Goal: Task Accomplishment & Management: Manage account settings

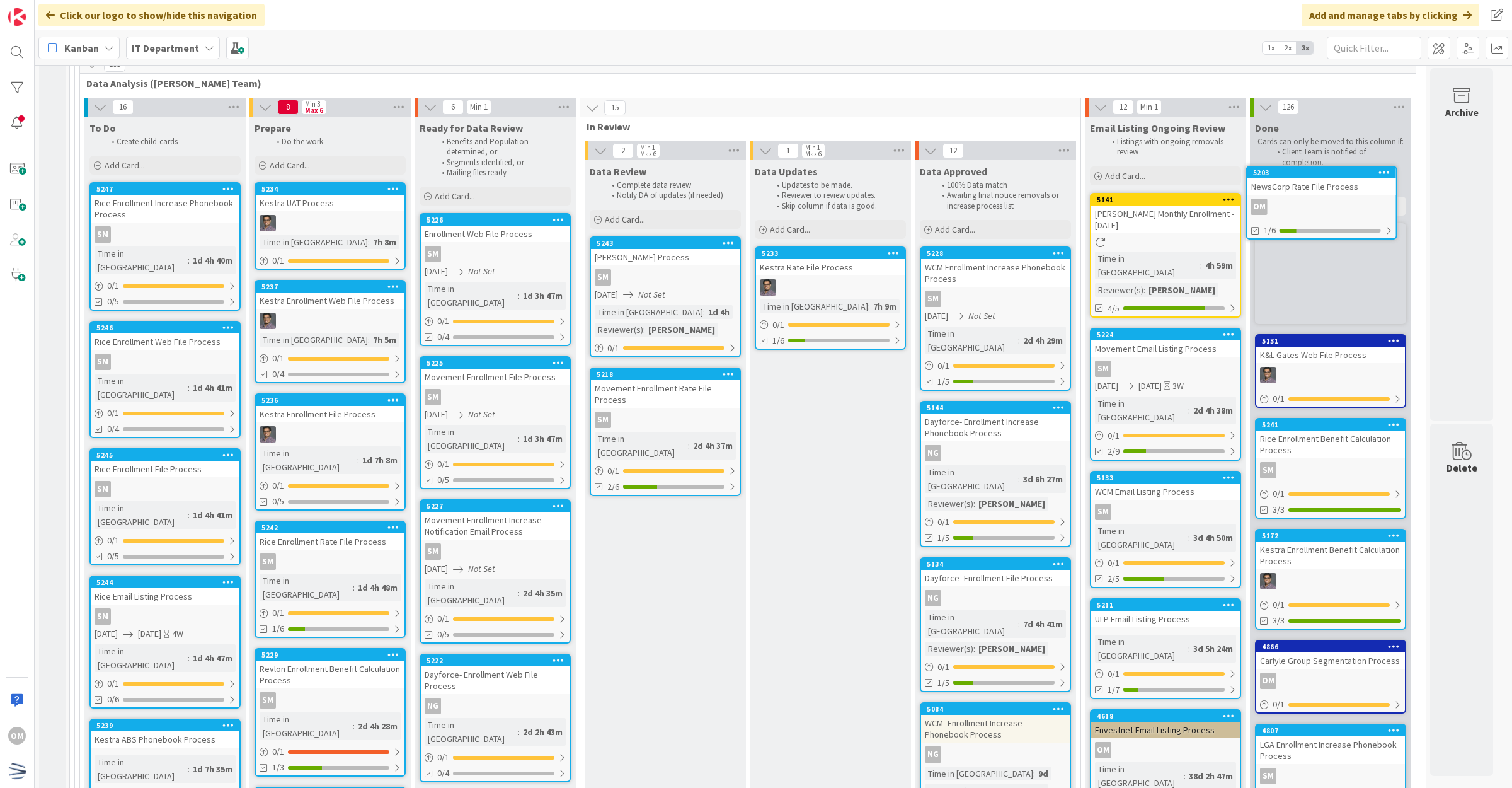
scroll to position [179, 0]
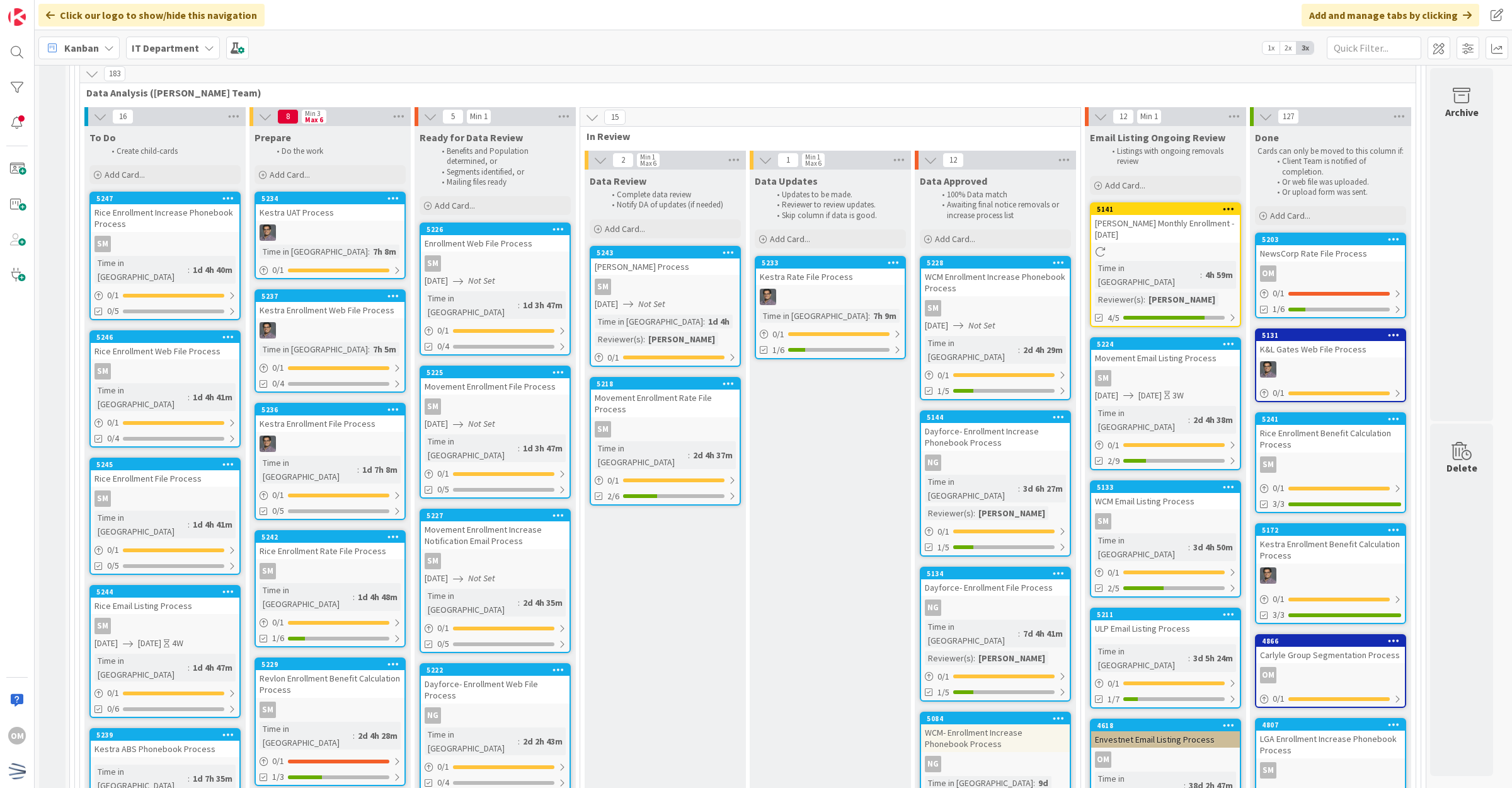
click at [1340, 268] on div "OM" at bounding box center [1330, 274] width 148 height 16
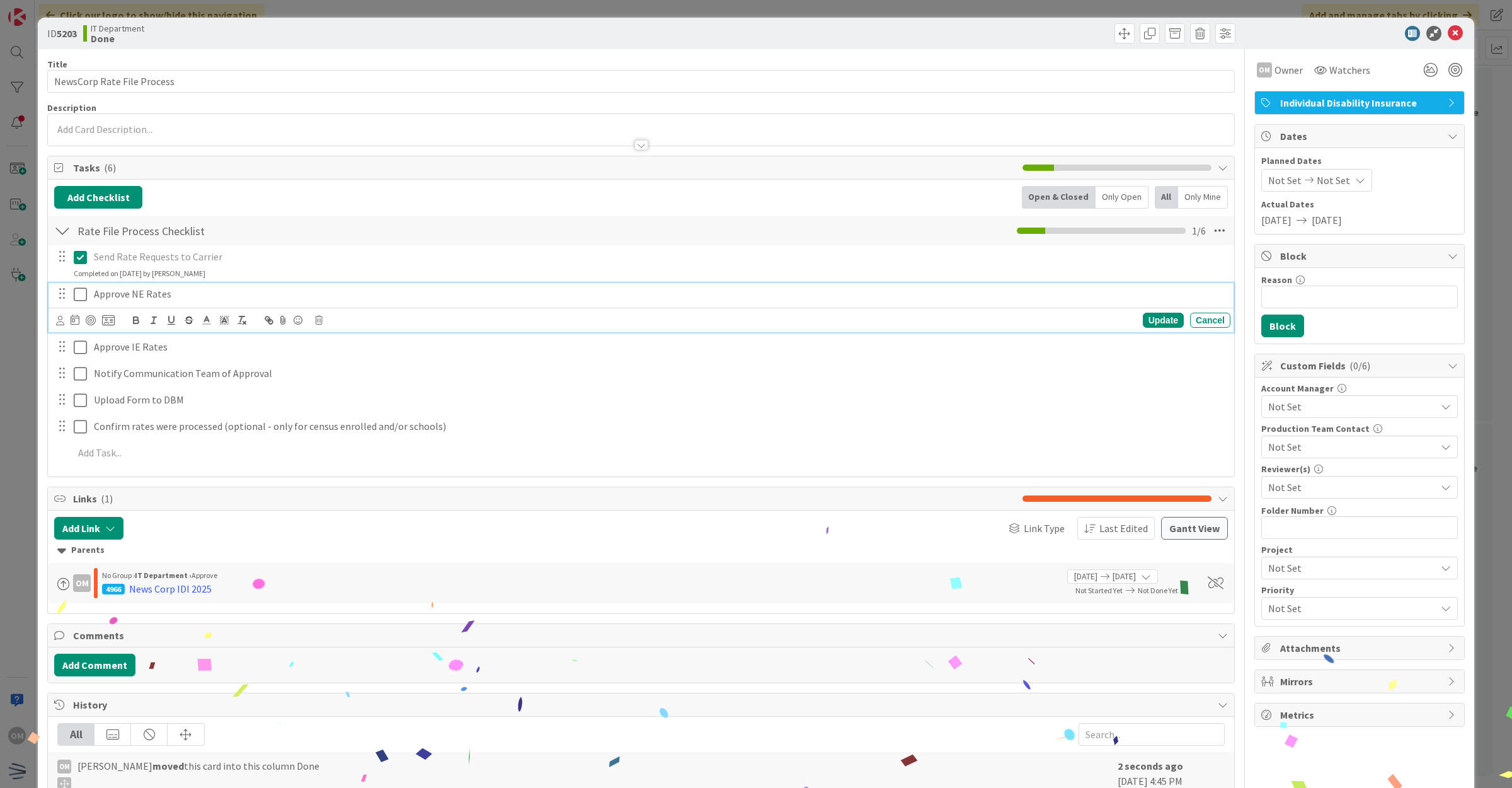
click at [82, 297] on icon at bounding box center [80, 294] width 14 height 15
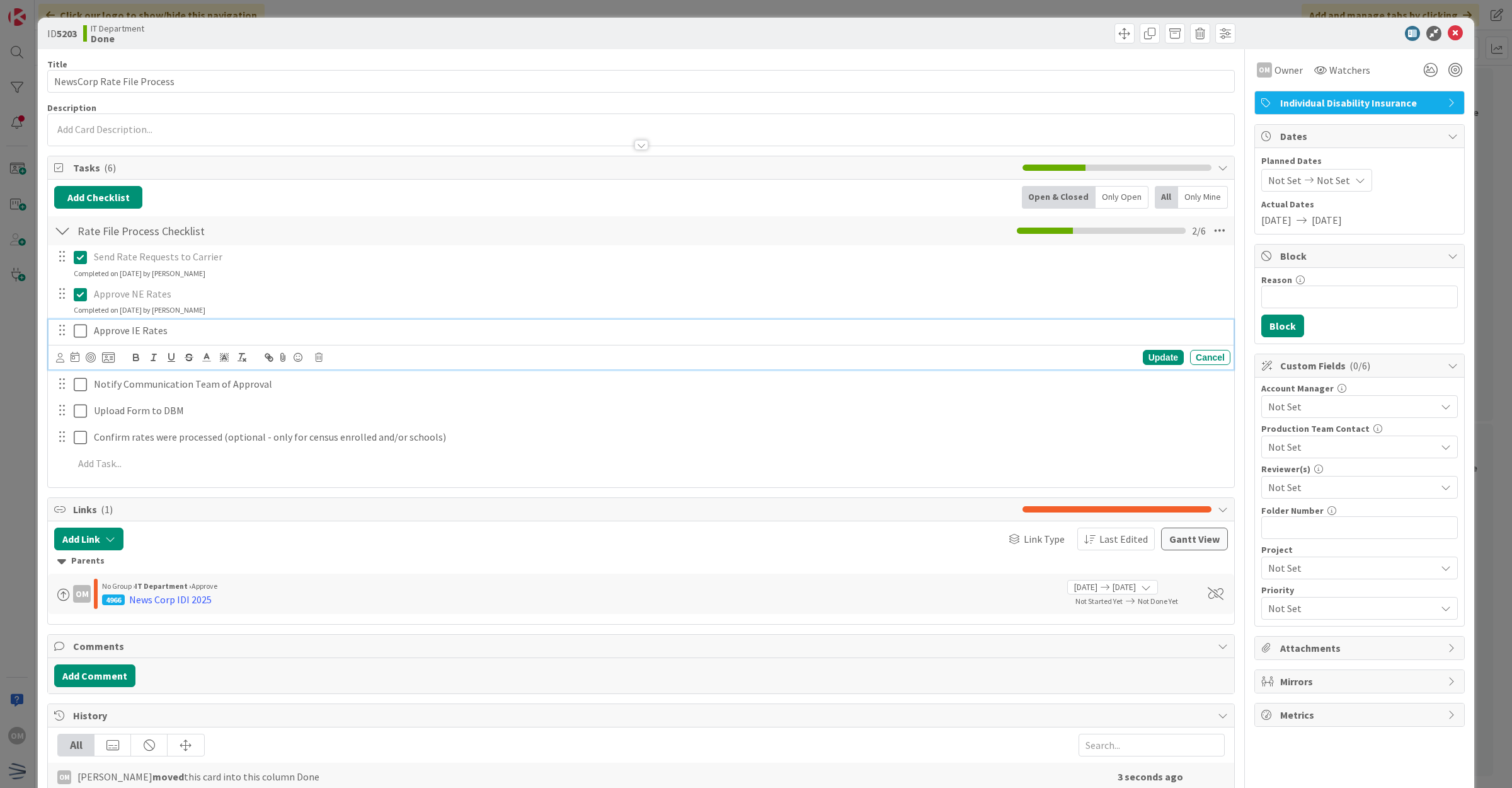
click at [79, 330] on icon at bounding box center [80, 331] width 14 height 15
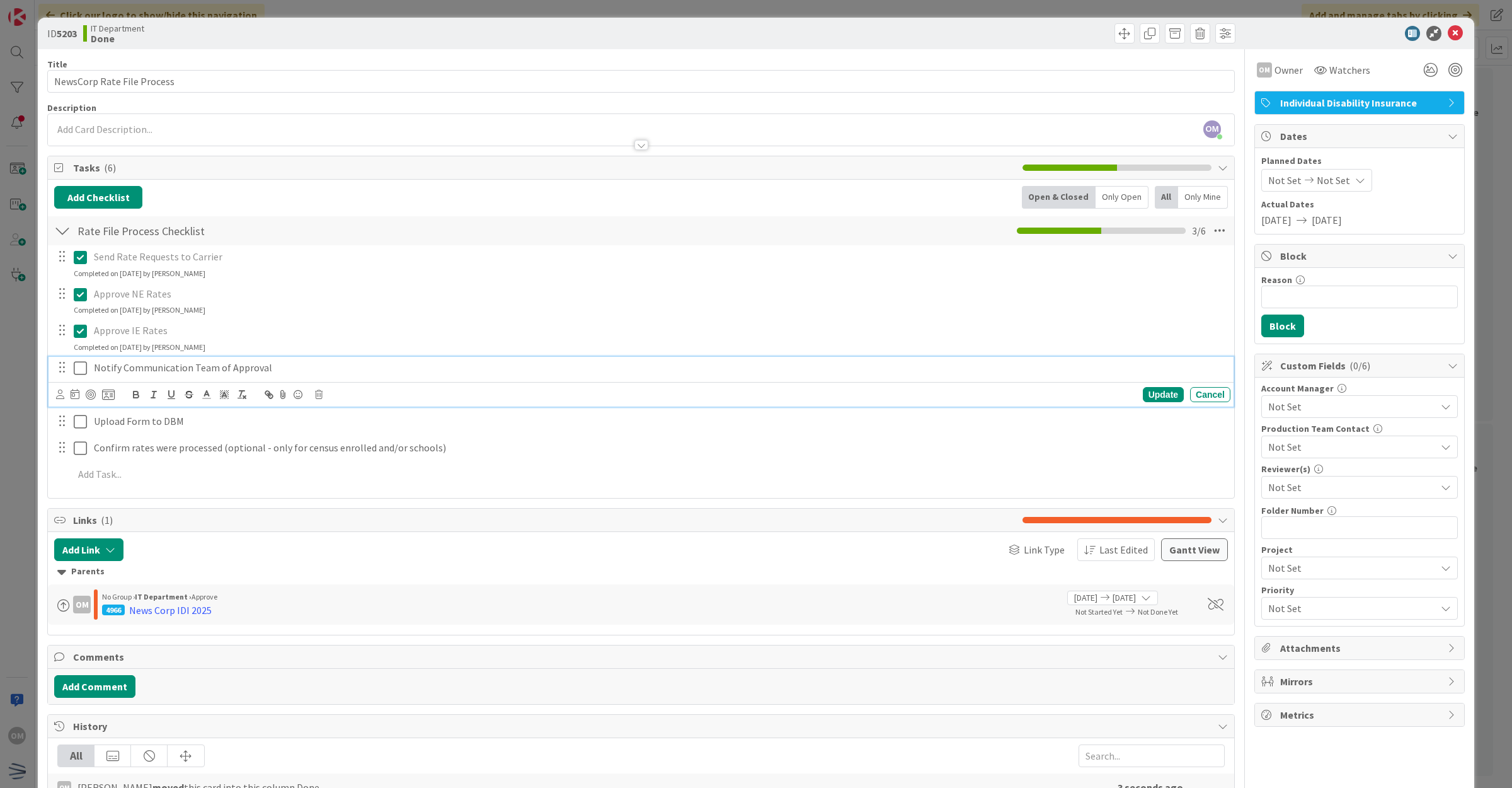
click at [84, 367] on icon at bounding box center [80, 367] width 14 height 15
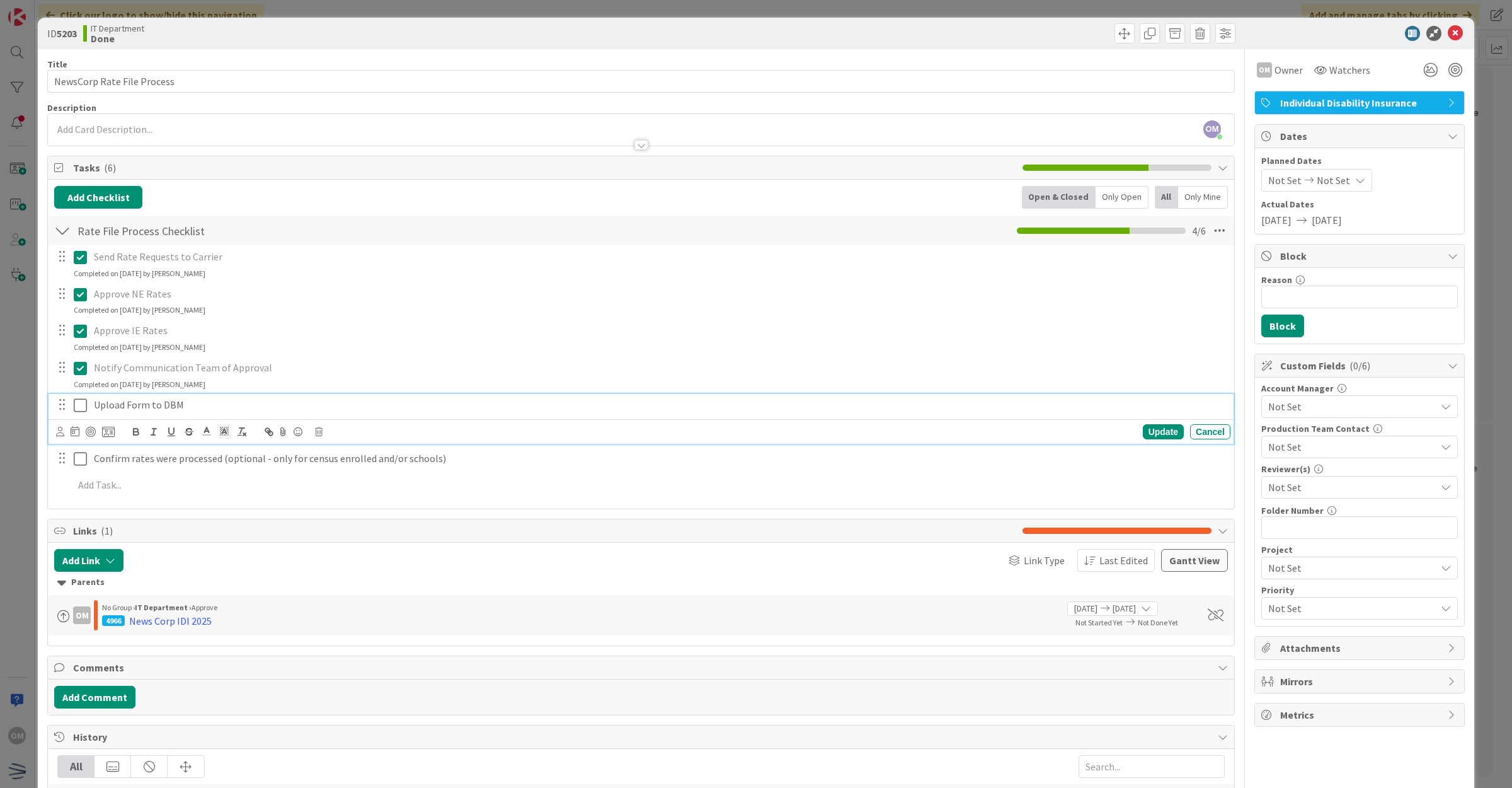
click at [79, 400] on icon at bounding box center [80, 405] width 14 height 15
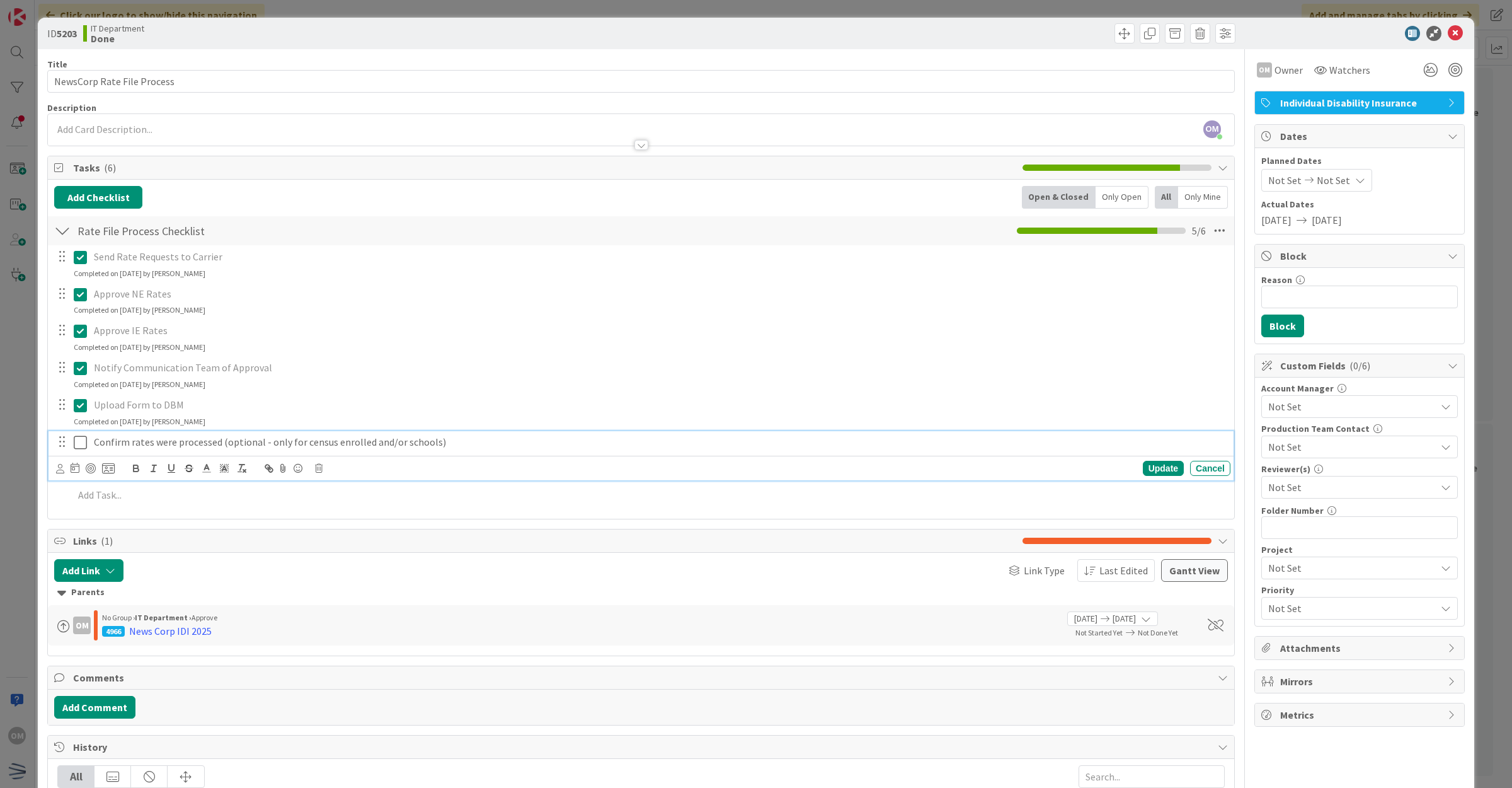
click at [76, 442] on icon at bounding box center [80, 442] width 14 height 15
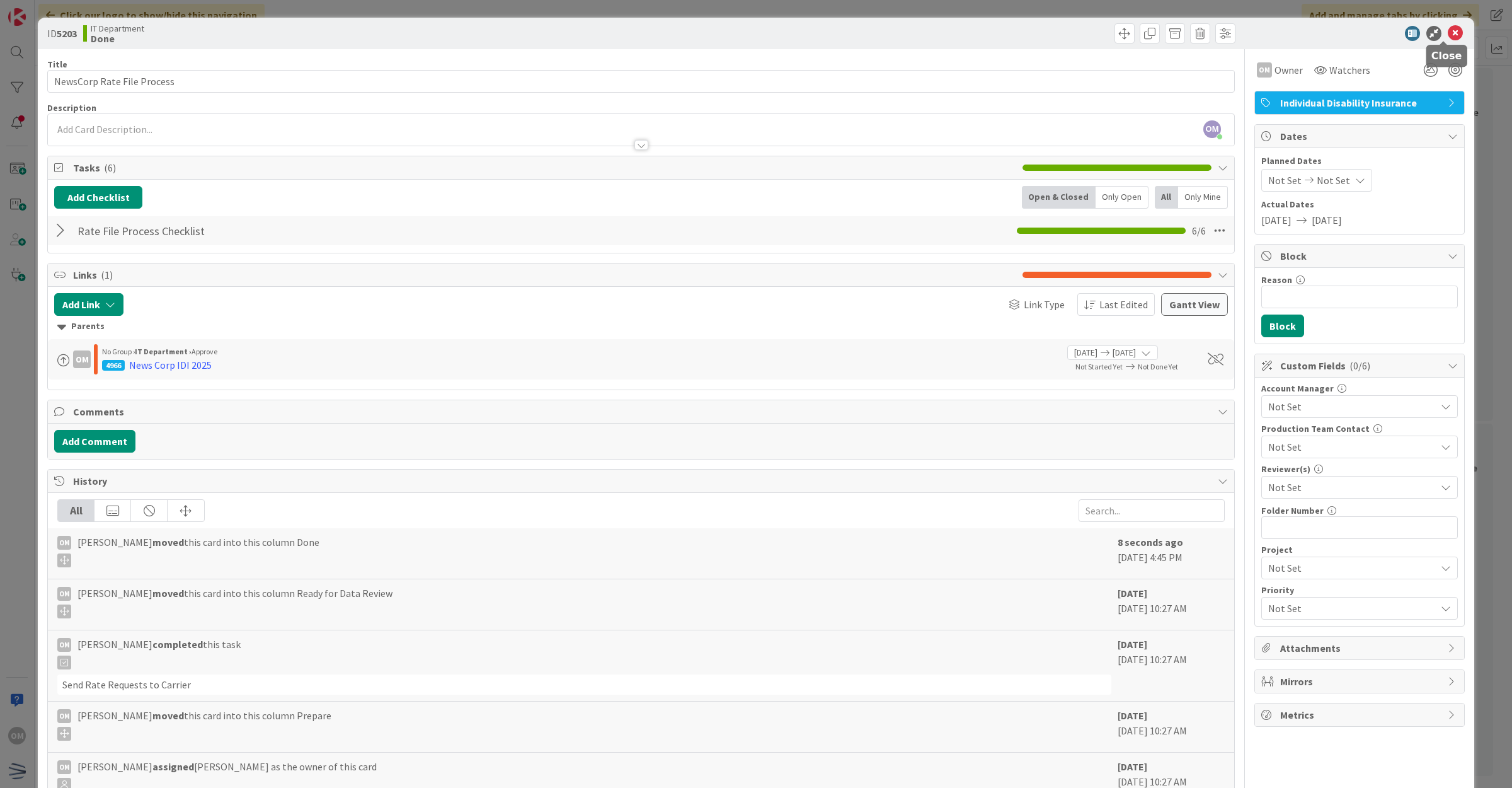
click at [1447, 31] on icon at bounding box center [1454, 33] width 15 height 15
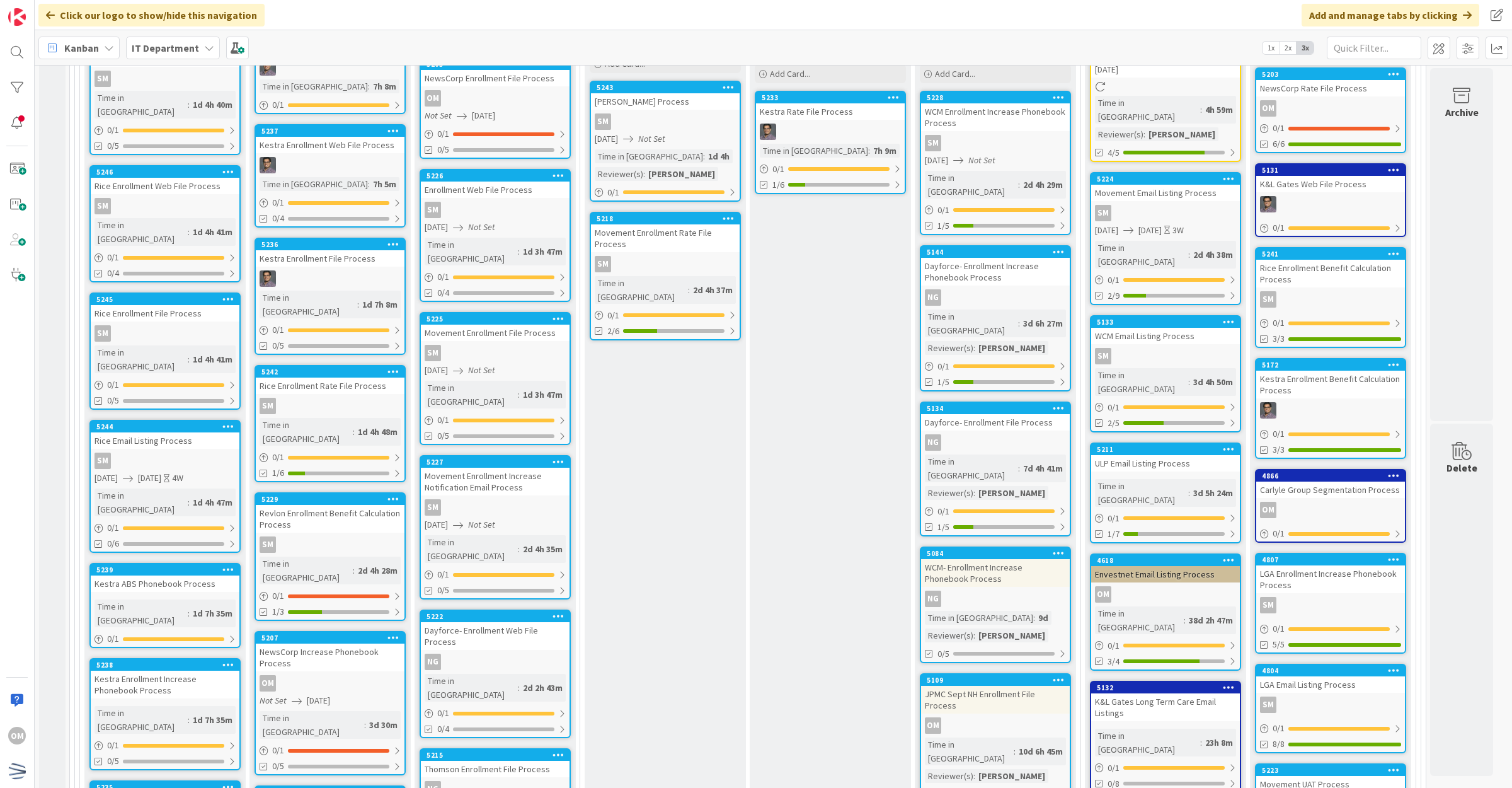
scroll to position [423, 0]
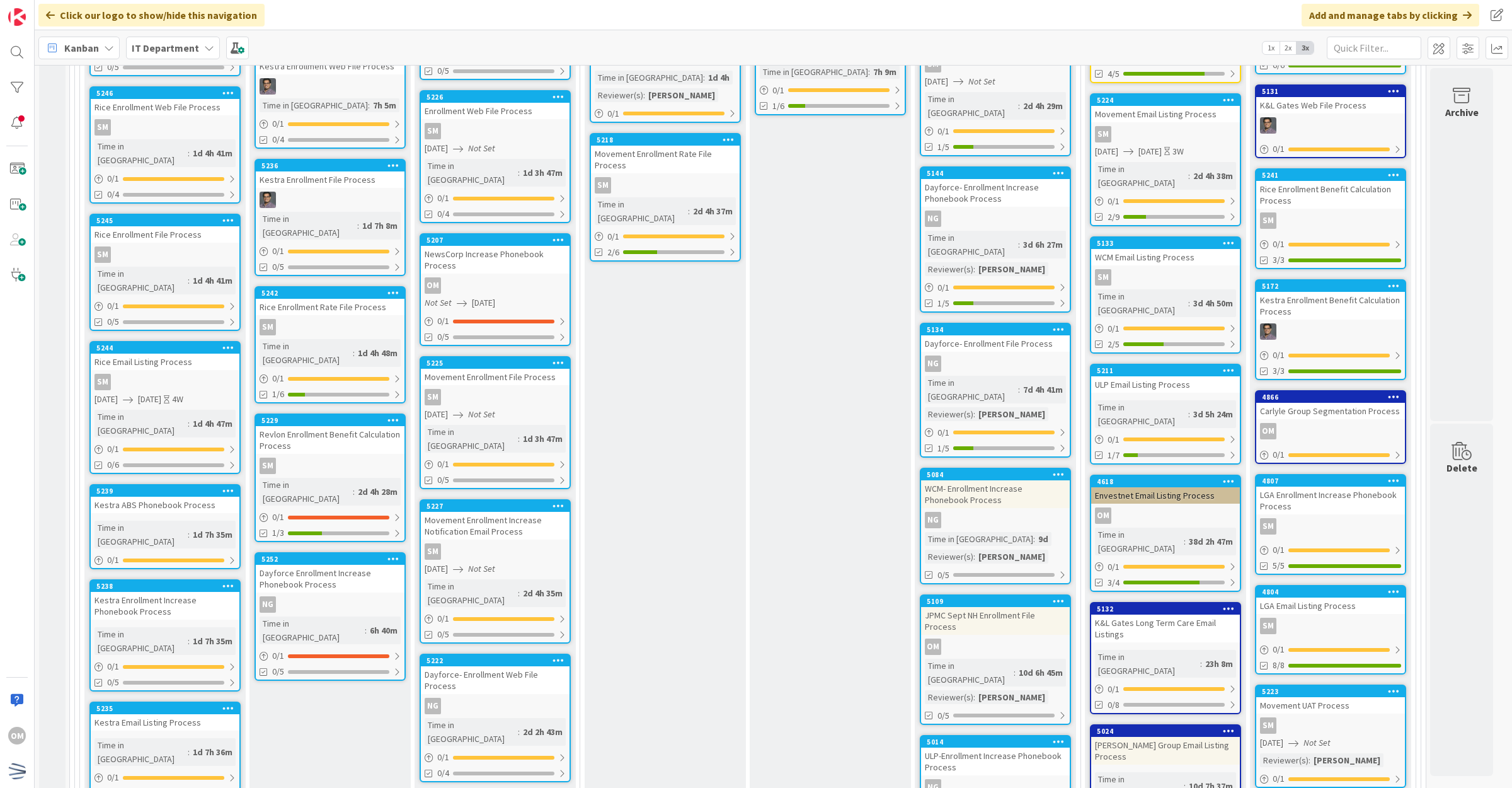
click at [525, 247] on div "NewsCorp Increase Phonebook Process" at bounding box center [495, 259] width 148 height 28
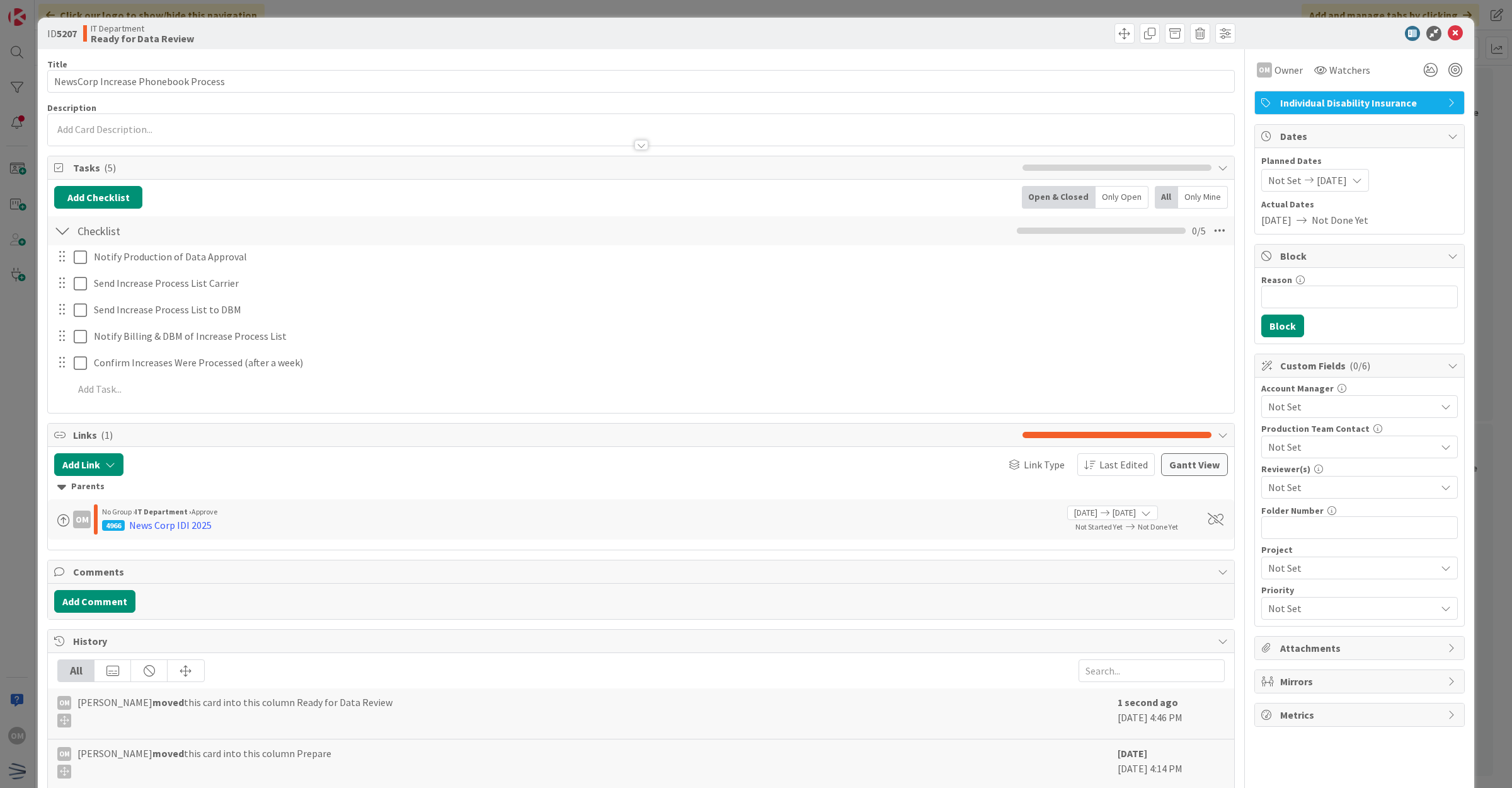
click at [1447, 30] on icon at bounding box center [1454, 33] width 15 height 15
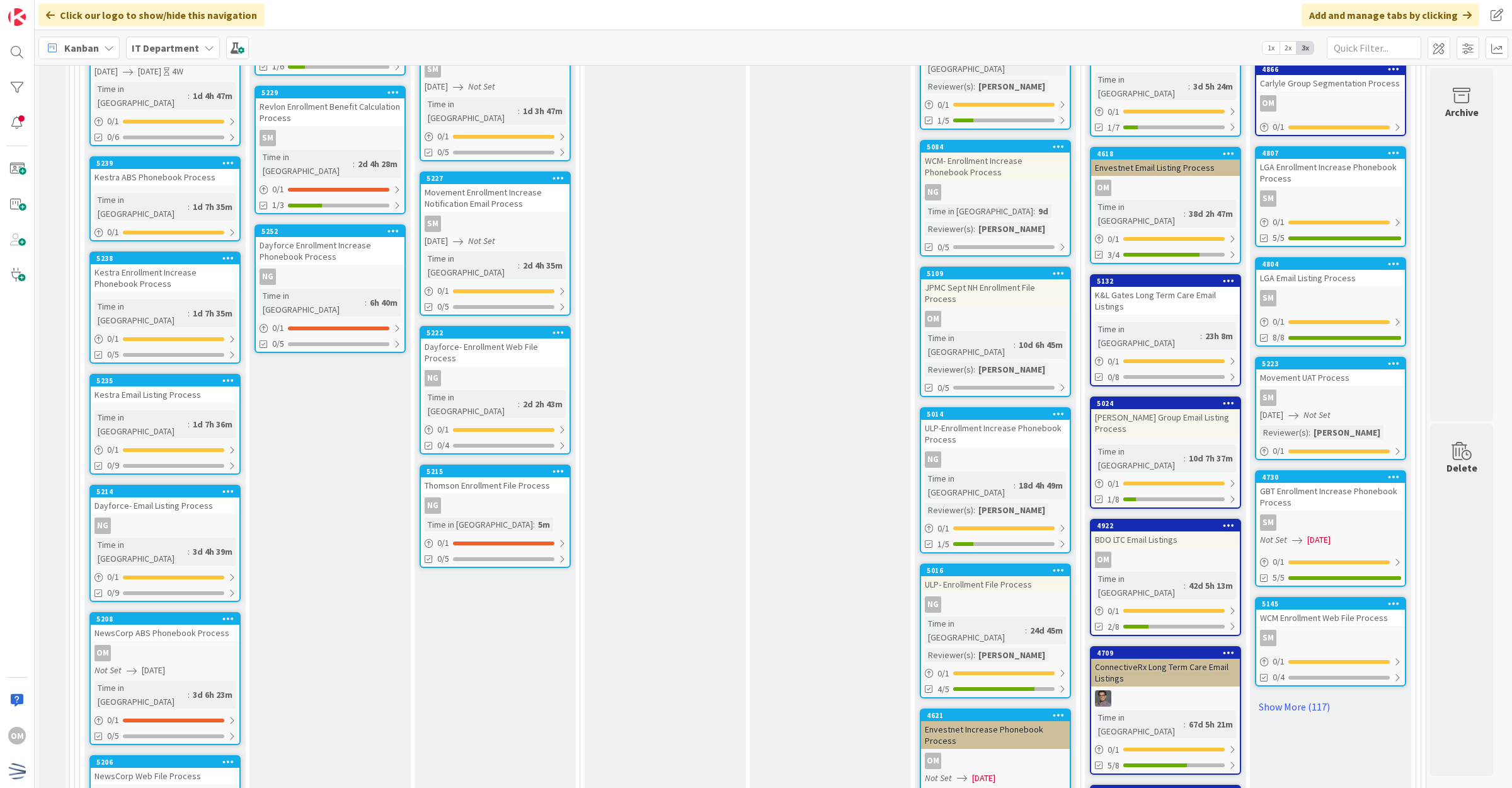
scroll to position [818, 0]
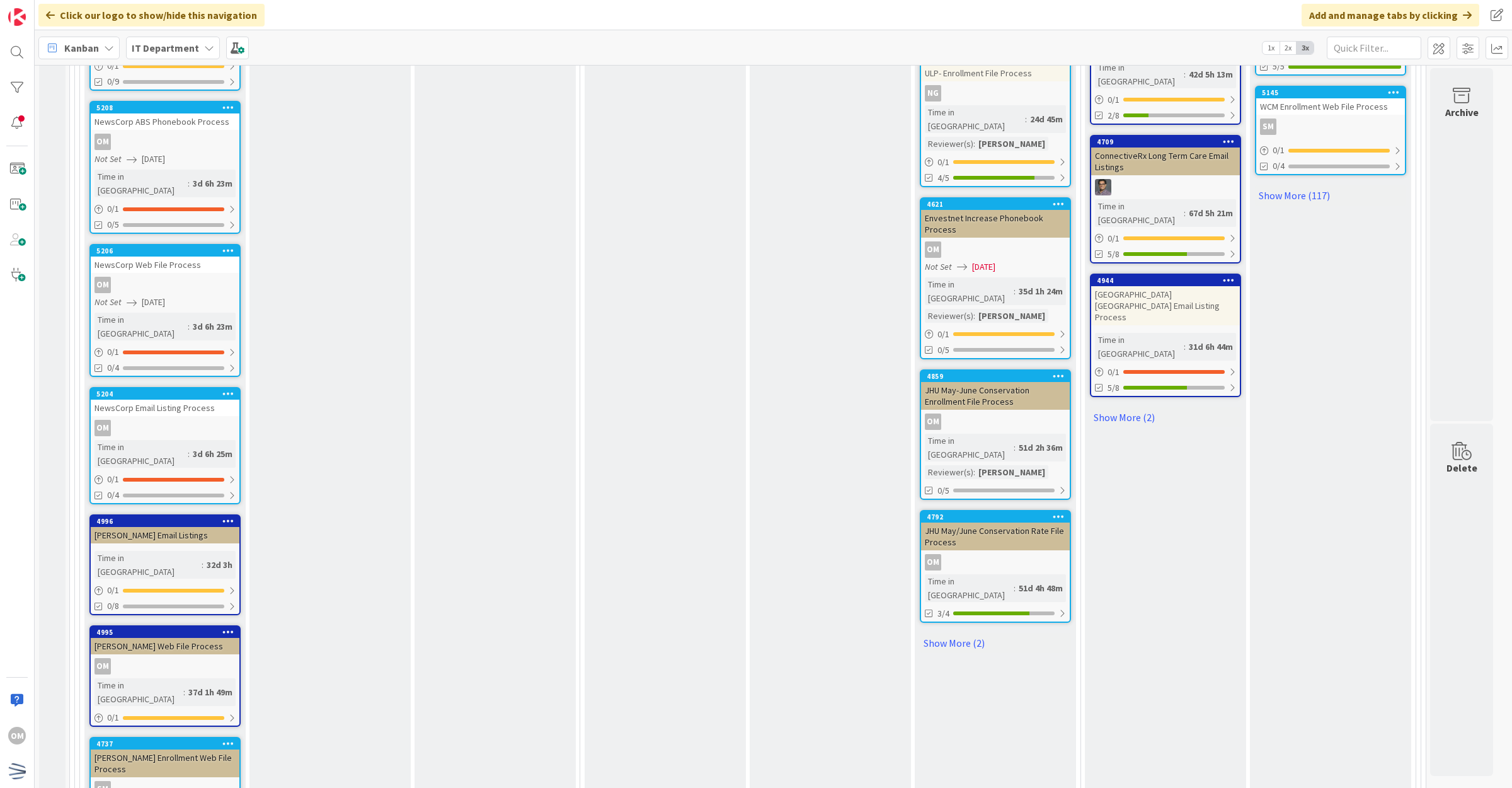
scroll to position [1291, 0]
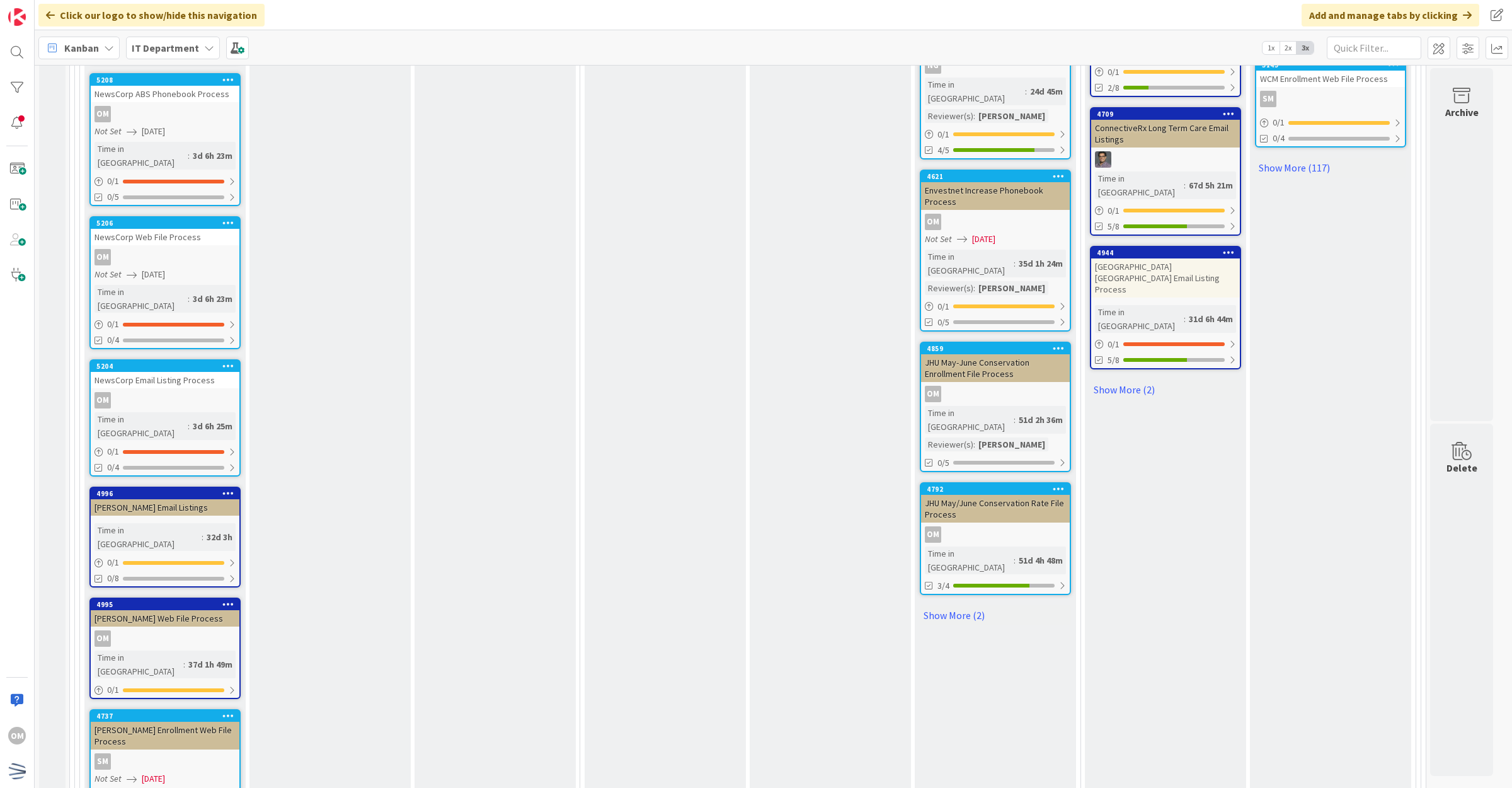
click at [220, 630] on div "OM" at bounding box center [165, 639] width 148 height 16
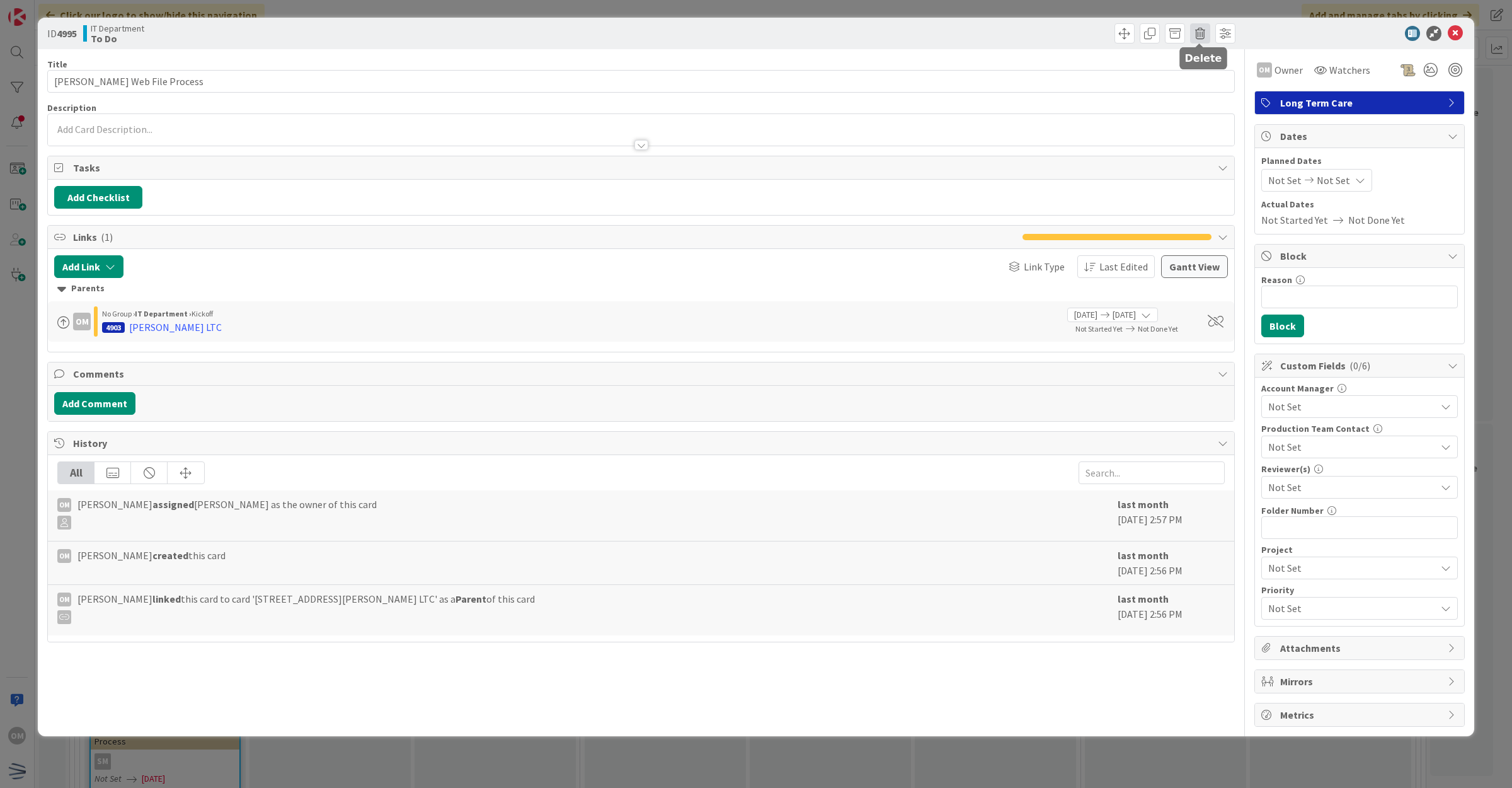
click at [1202, 35] on span at bounding box center [1200, 33] width 20 height 20
click at [1220, 94] on button "Delete" at bounding box center [1220, 92] width 47 height 23
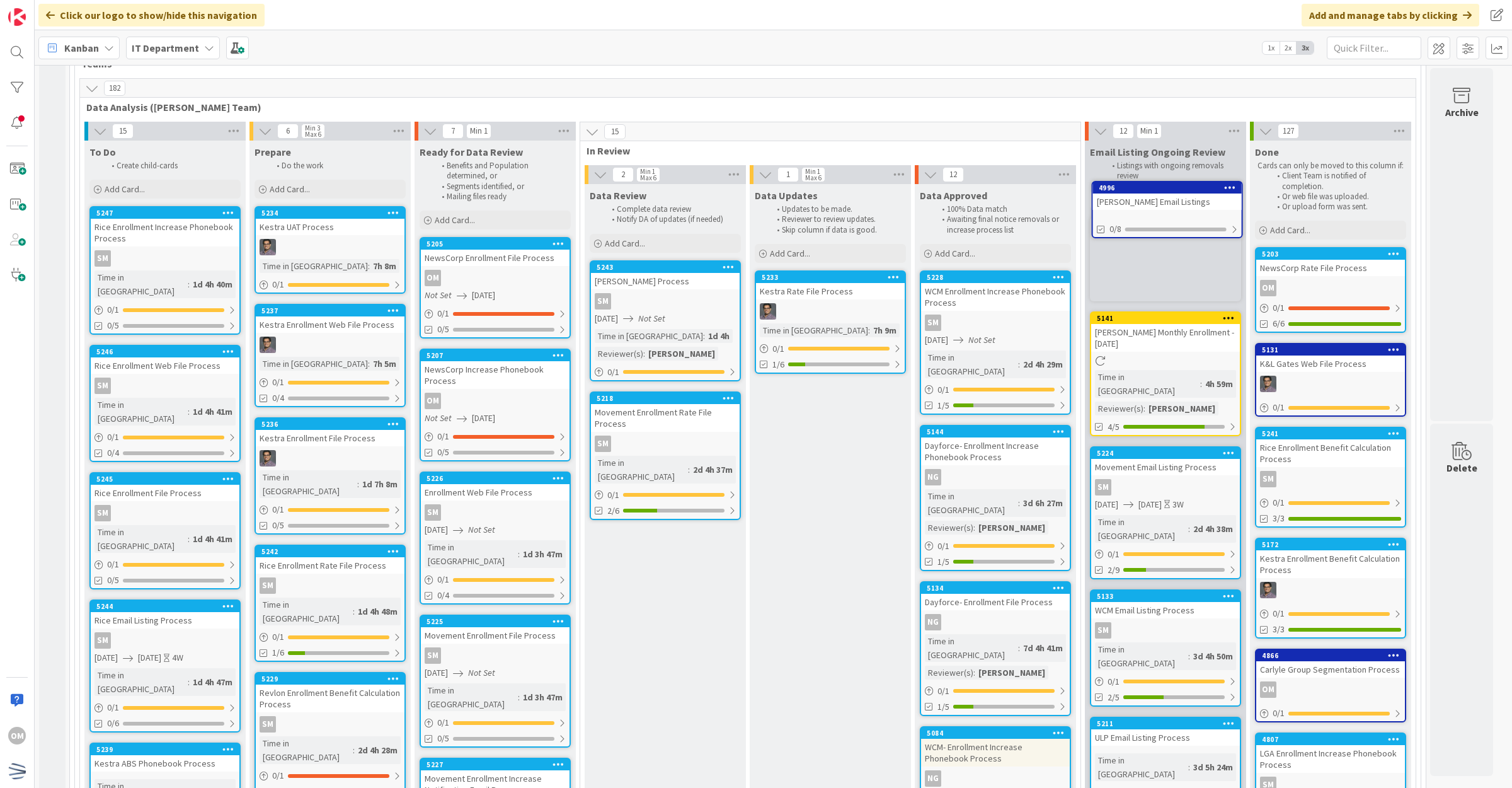
scroll to position [152, 0]
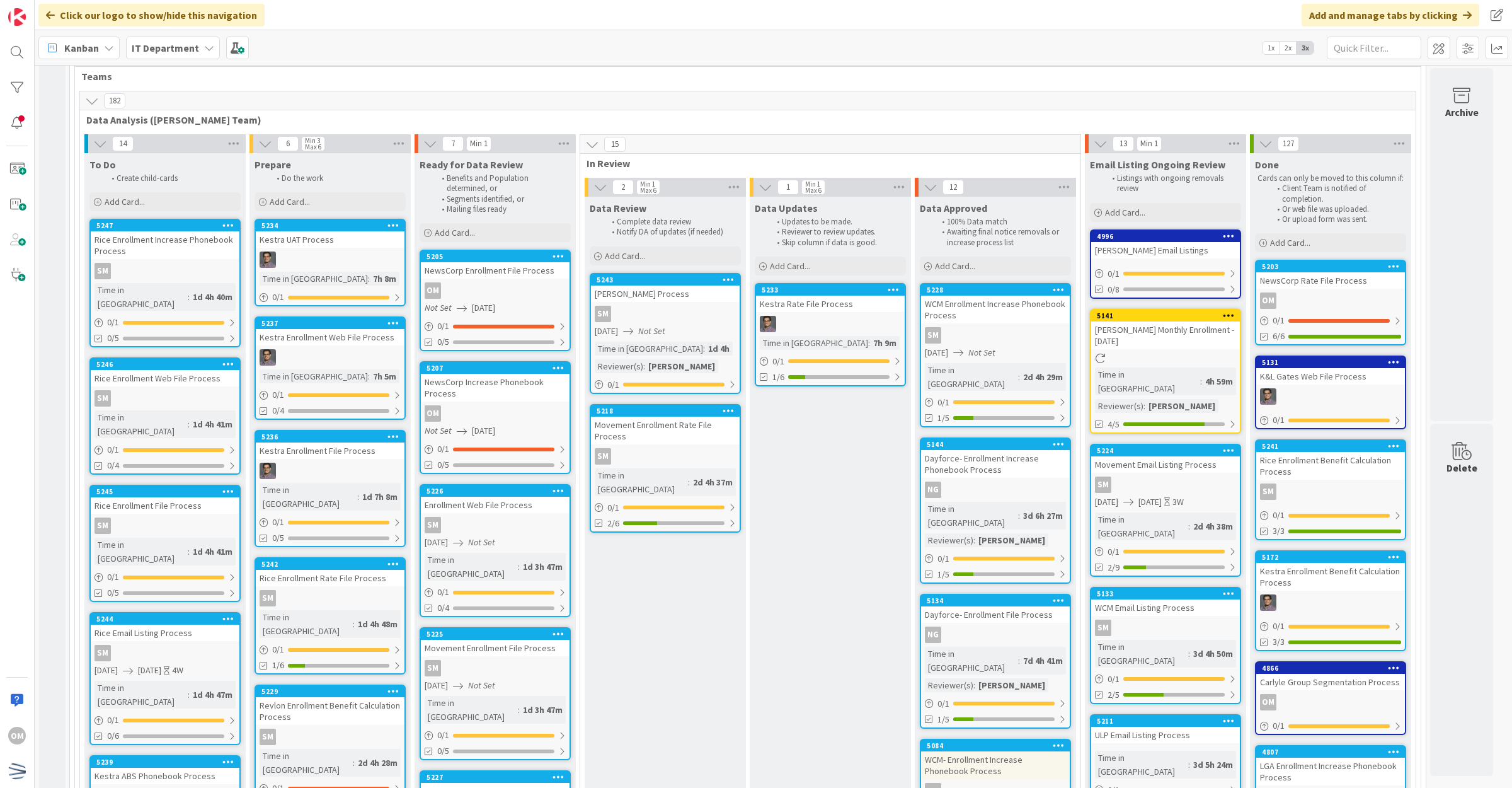
click at [1192, 244] on div "[PERSON_NAME] Email Listings" at bounding box center [1165, 250] width 148 height 16
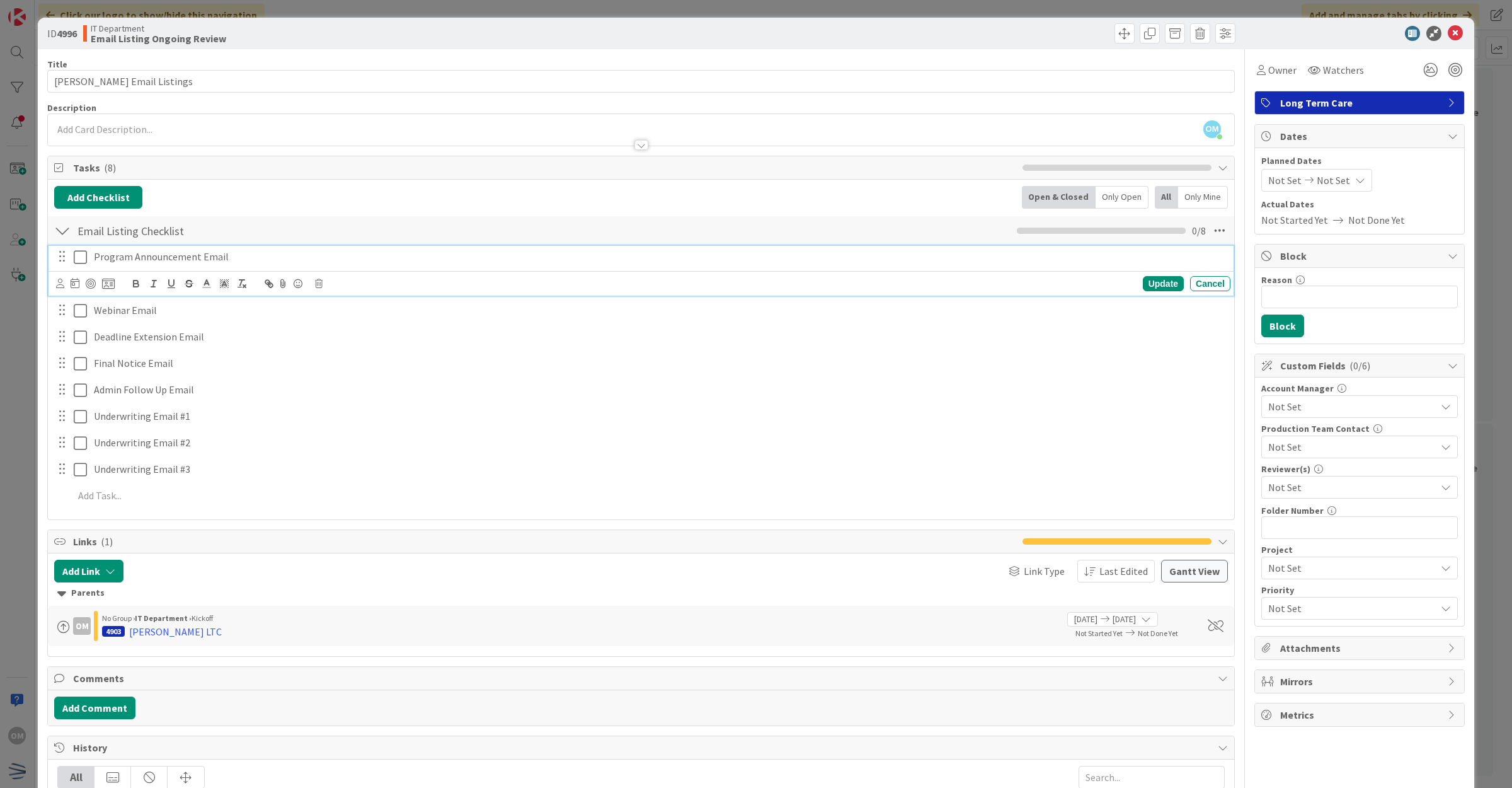
click at [77, 260] on icon at bounding box center [80, 257] width 14 height 15
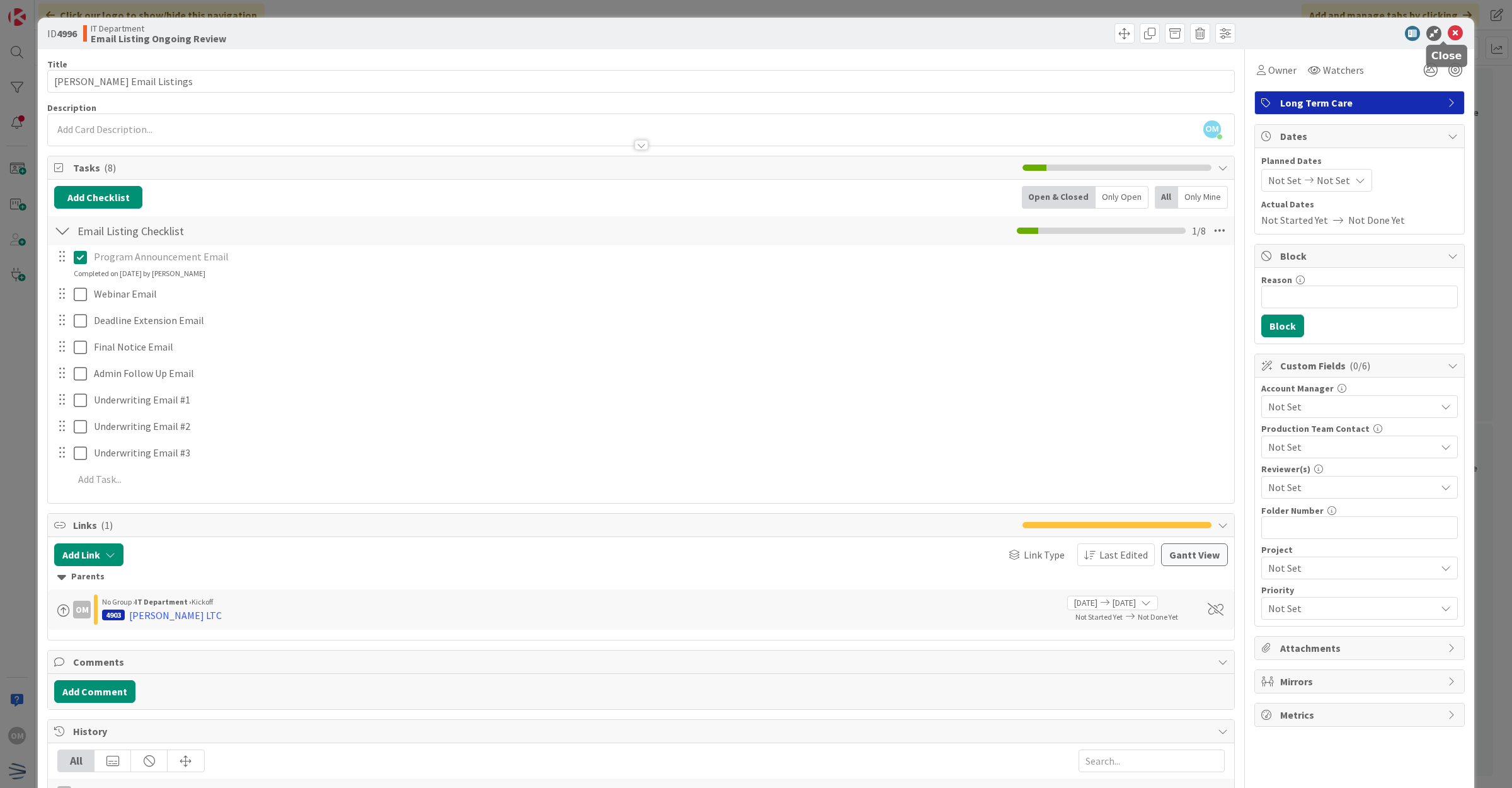
click at [1447, 33] on icon at bounding box center [1454, 33] width 15 height 15
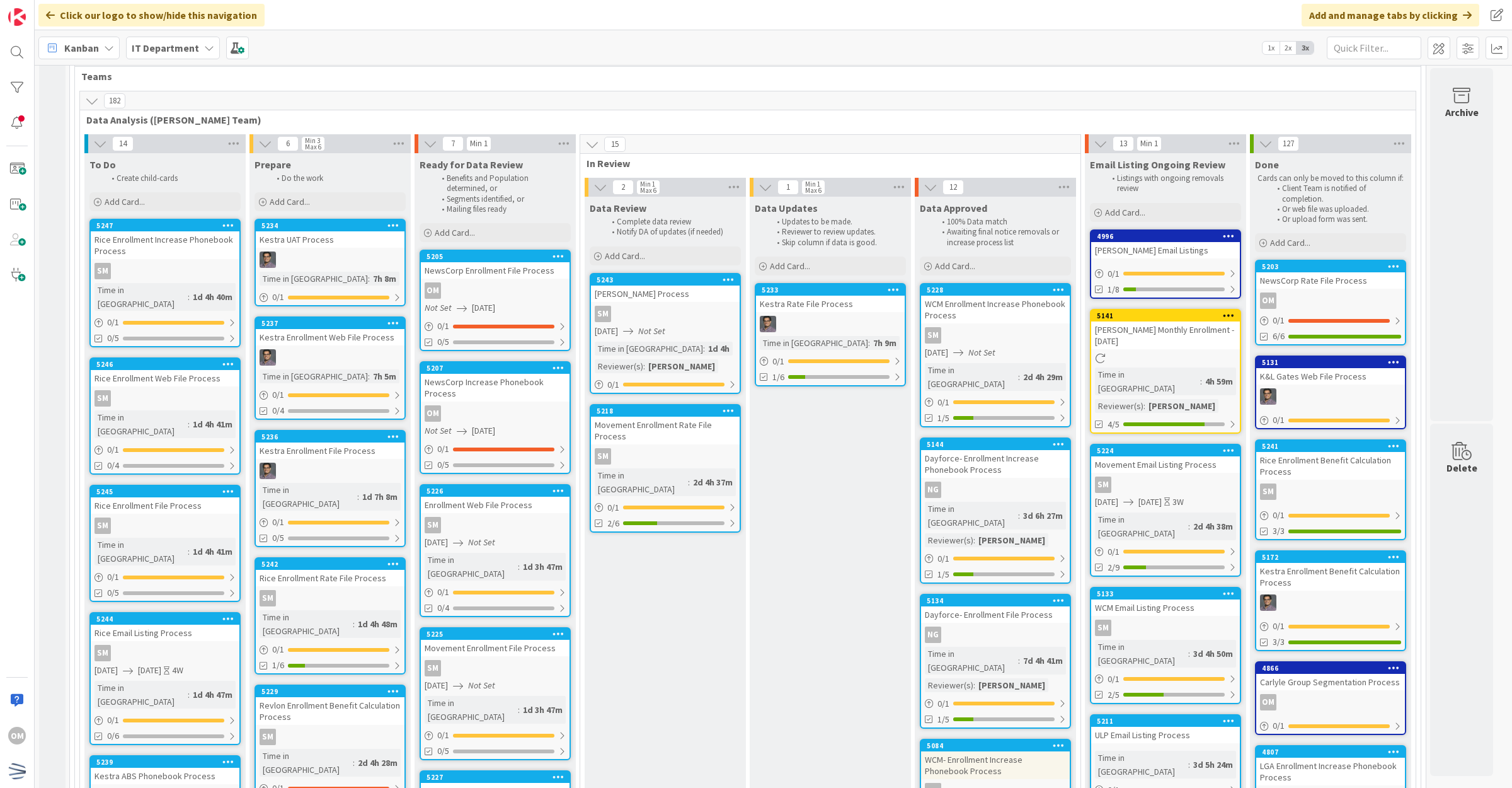
click at [1203, 247] on div "[PERSON_NAME] Email Listings" at bounding box center [1165, 250] width 148 height 16
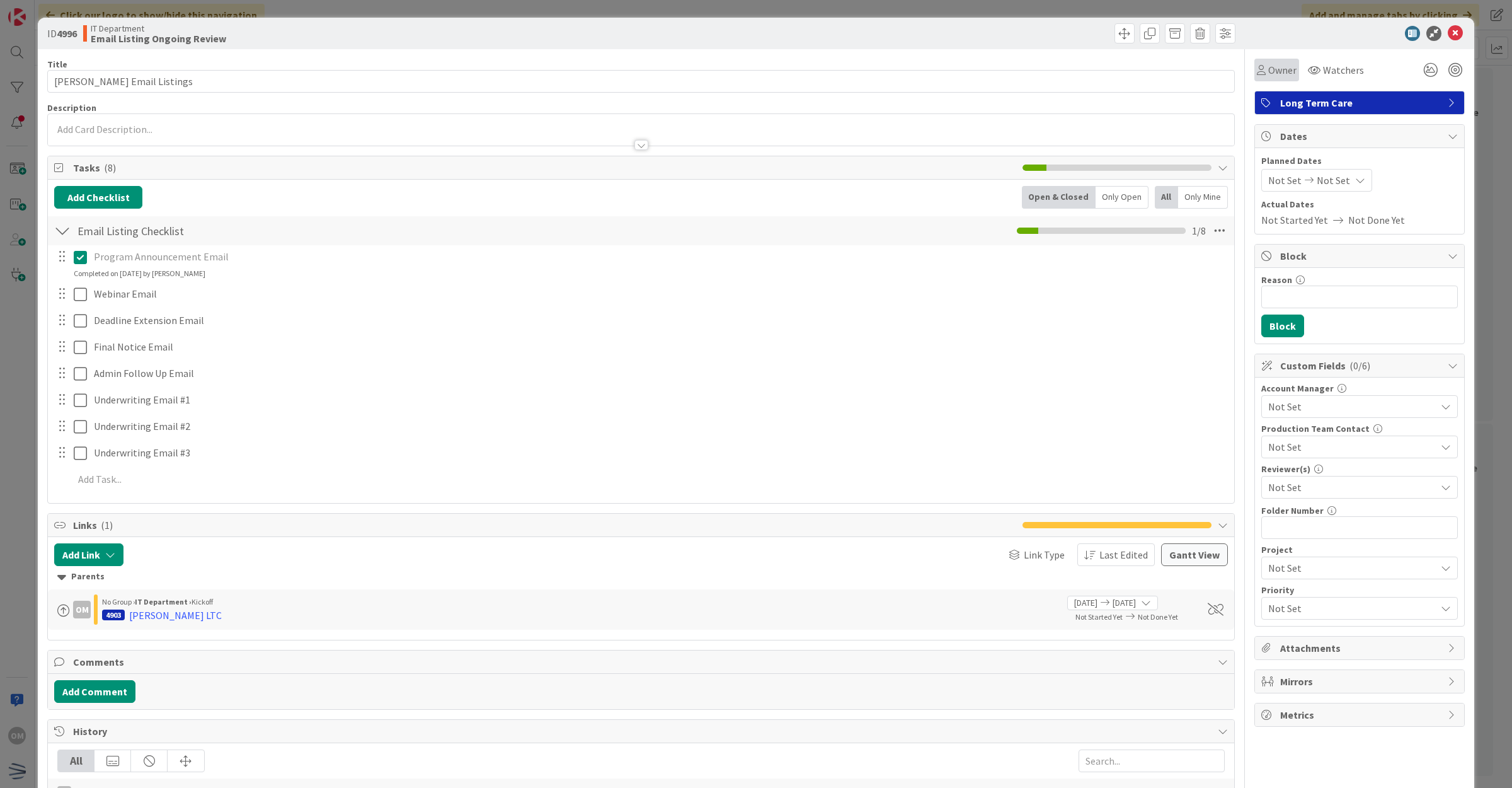
click at [1279, 72] on span "Owner" at bounding box center [1282, 69] width 28 height 15
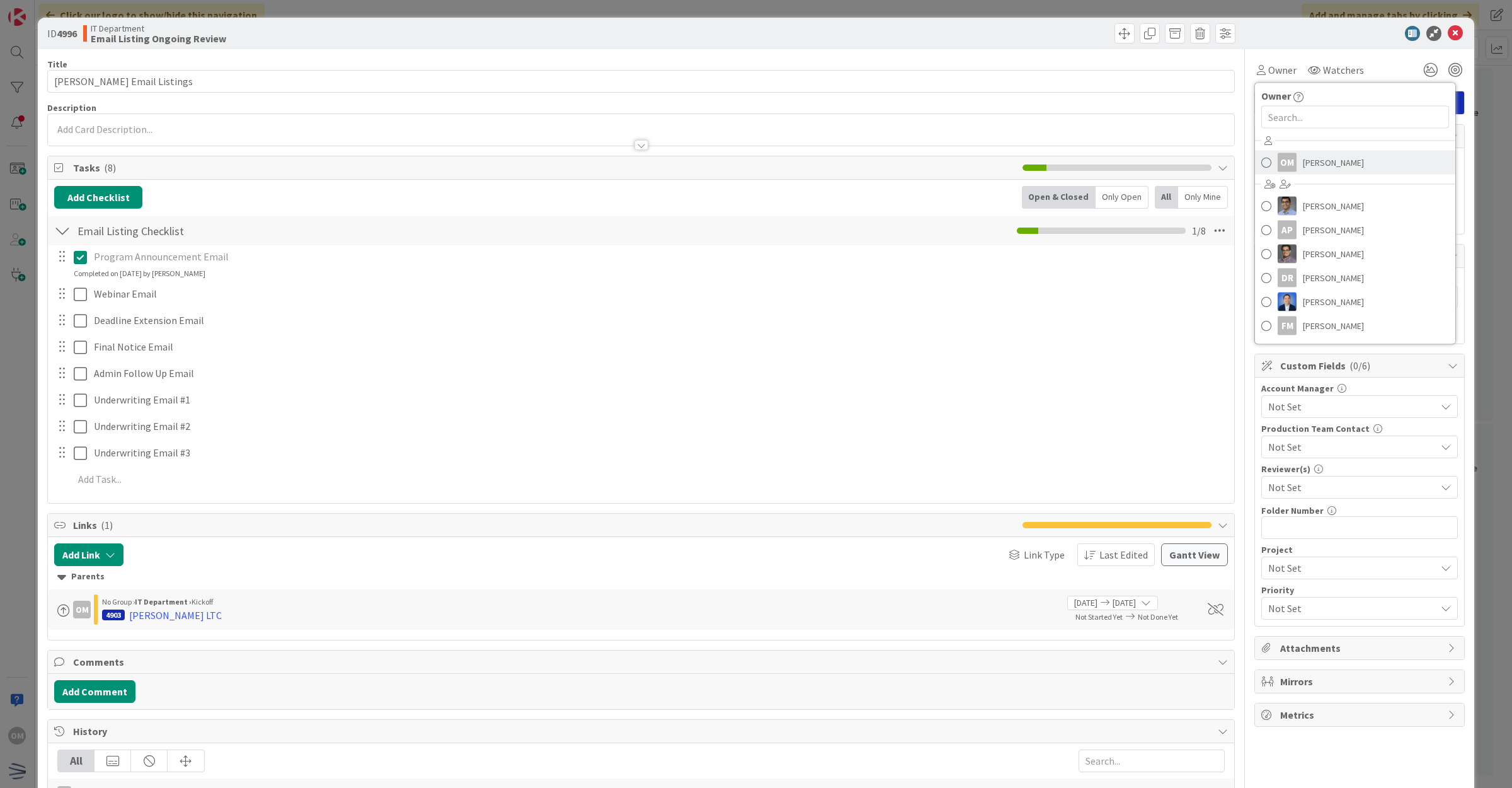
click at [1283, 159] on div "OM" at bounding box center [1286, 162] width 19 height 19
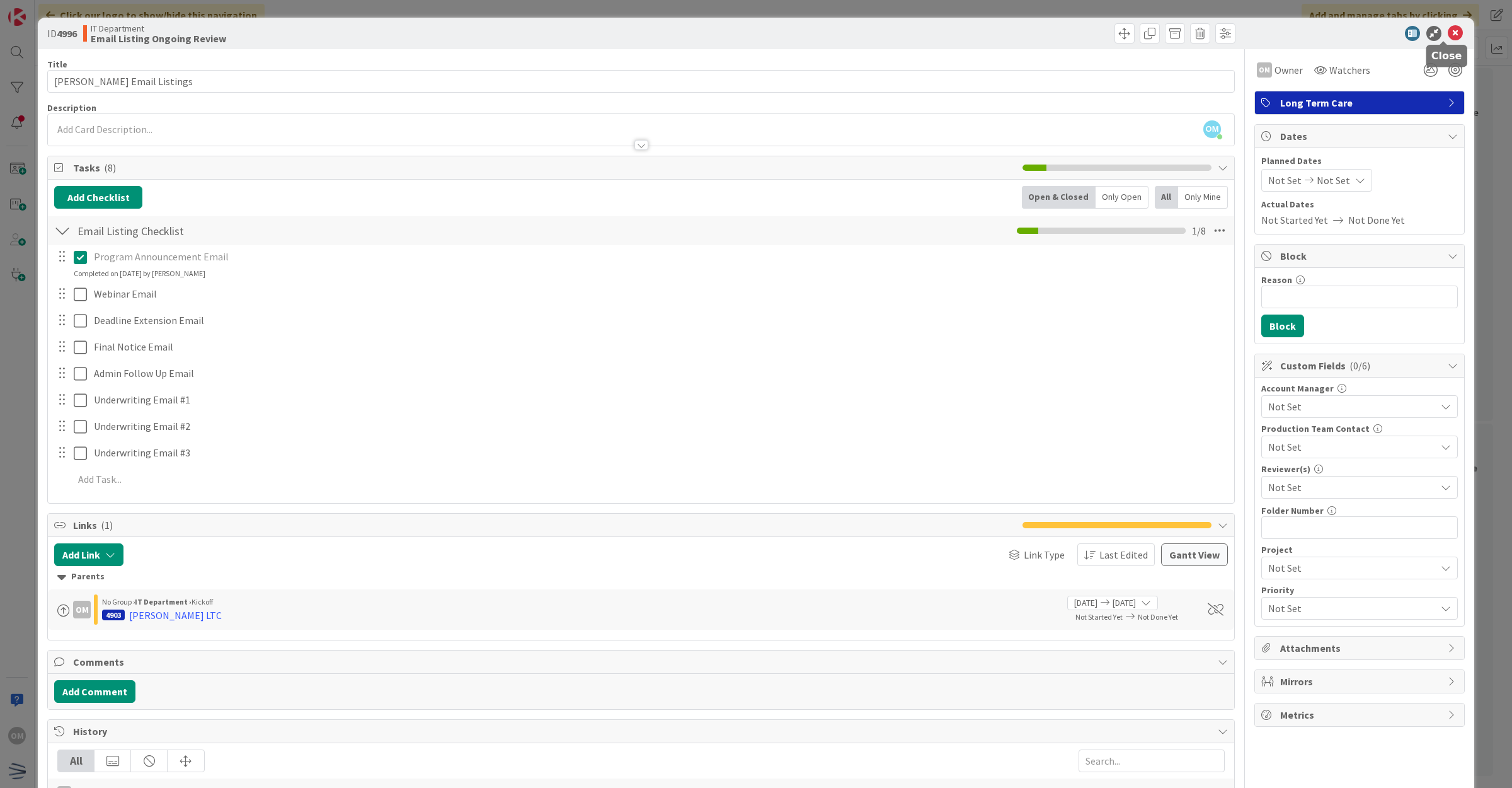
click at [1449, 37] on icon at bounding box center [1454, 33] width 15 height 15
